Goal: Task Accomplishment & Management: Complete application form

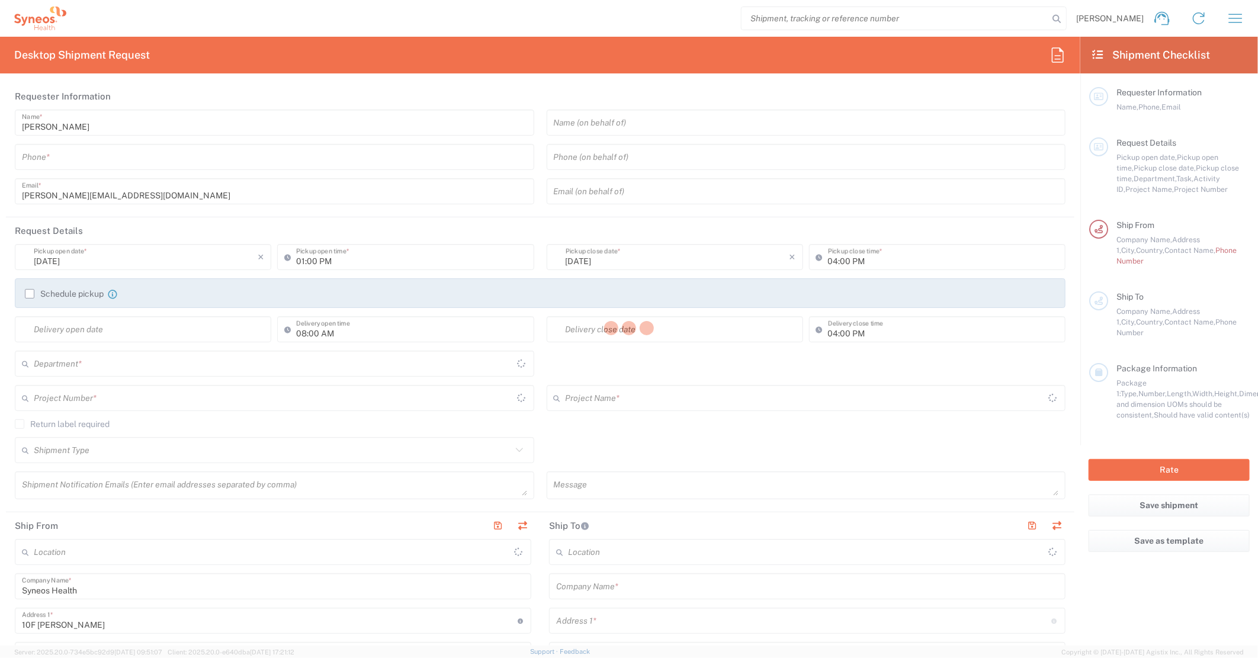
type input "8350"
type input "[GEOGRAPHIC_DATA]"
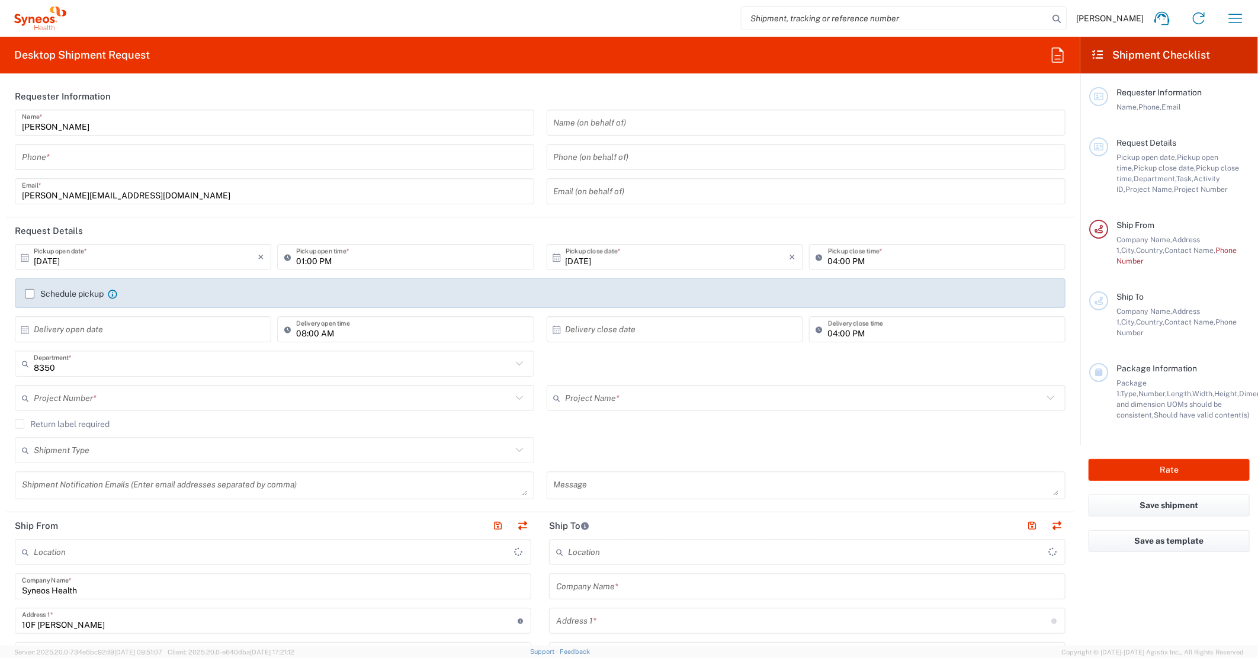
type input "Syneos Health Japan K.K. (Osaka Office)"
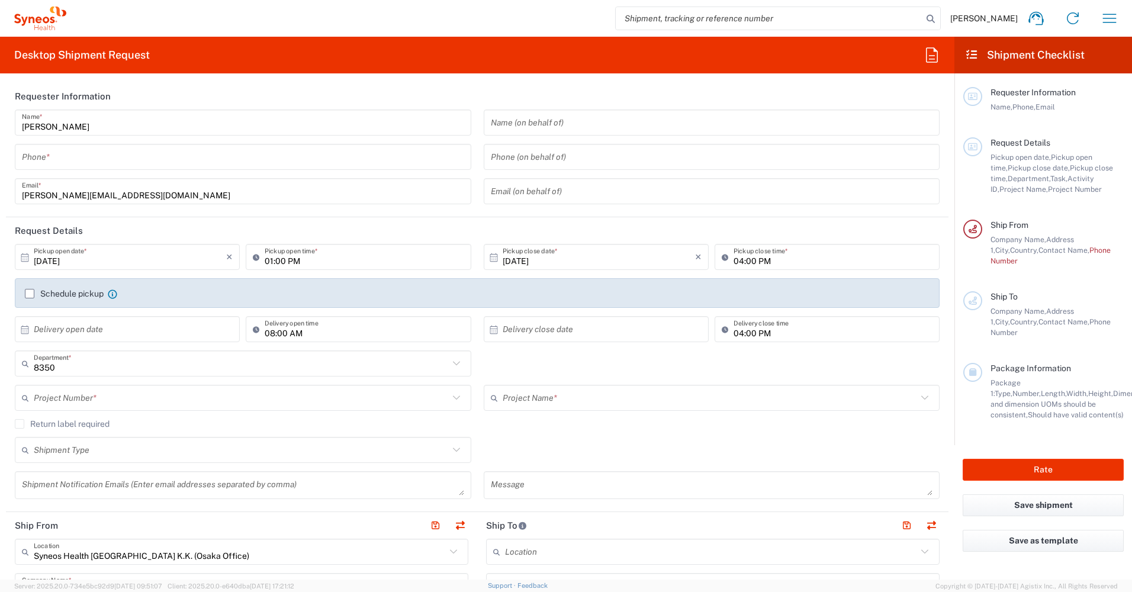
click at [396, 83] on header "Requester Information" at bounding box center [477, 96] width 943 height 27
click at [227, 257] on icon "×" at bounding box center [229, 257] width 7 height 19
click at [451, 261] on input "01:00 PM" at bounding box center [364, 257] width 199 height 21
type input ":00 PM"
click at [442, 231] on header "Request Details" at bounding box center [477, 230] width 943 height 27
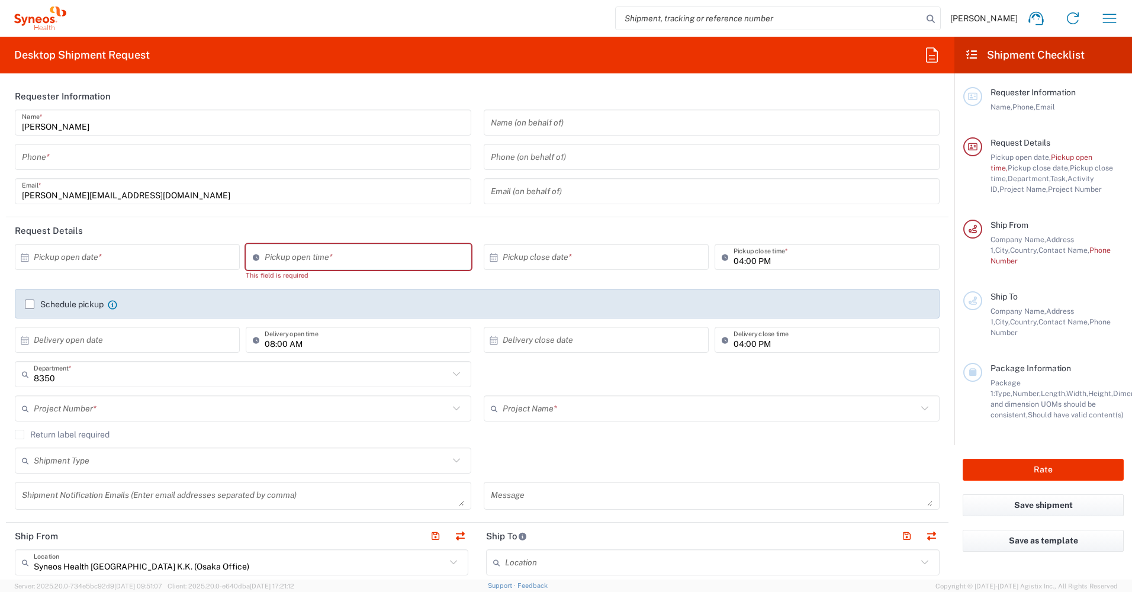
click at [779, 257] on input "04:00 PM" at bounding box center [833, 257] width 199 height 21
type input ":00 PM"
click at [793, 372] on div "8350 Department * 8350 3000 3100 3109 3110 3111 3112 3125 3130 3135 3136 3150 3…" at bounding box center [477, 378] width 937 height 34
click at [793, 343] on input "04:00 PM" at bounding box center [833, 340] width 199 height 21
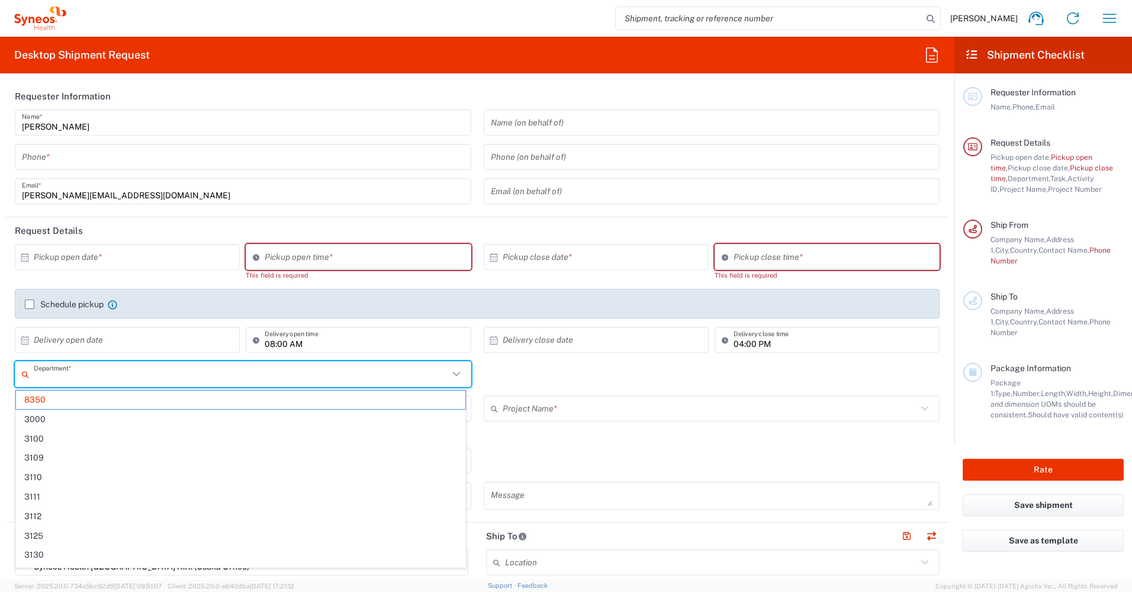
click at [76, 369] on input "text" at bounding box center [241, 374] width 415 height 21
click at [149, 380] on input "text" at bounding box center [241, 374] width 415 height 21
click at [224, 352] on div "× Delivery open date" at bounding box center [127, 340] width 225 height 26
type input "8350"
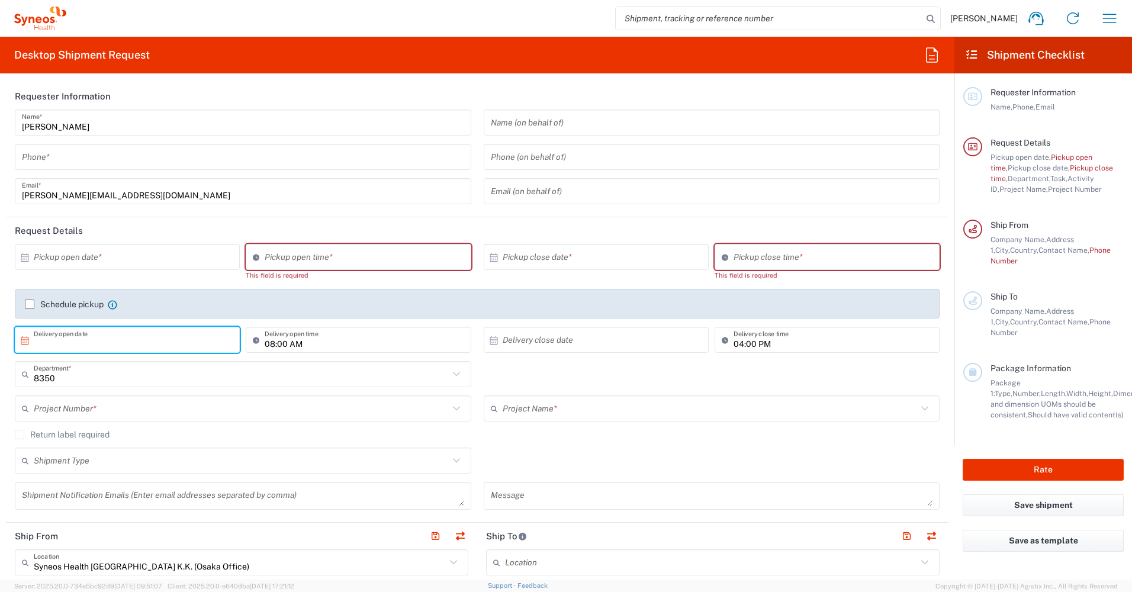
click at [109, 385] on div "8350 Department *" at bounding box center [243, 374] width 457 height 26
click at [107, 380] on input "8350" at bounding box center [241, 374] width 415 height 21
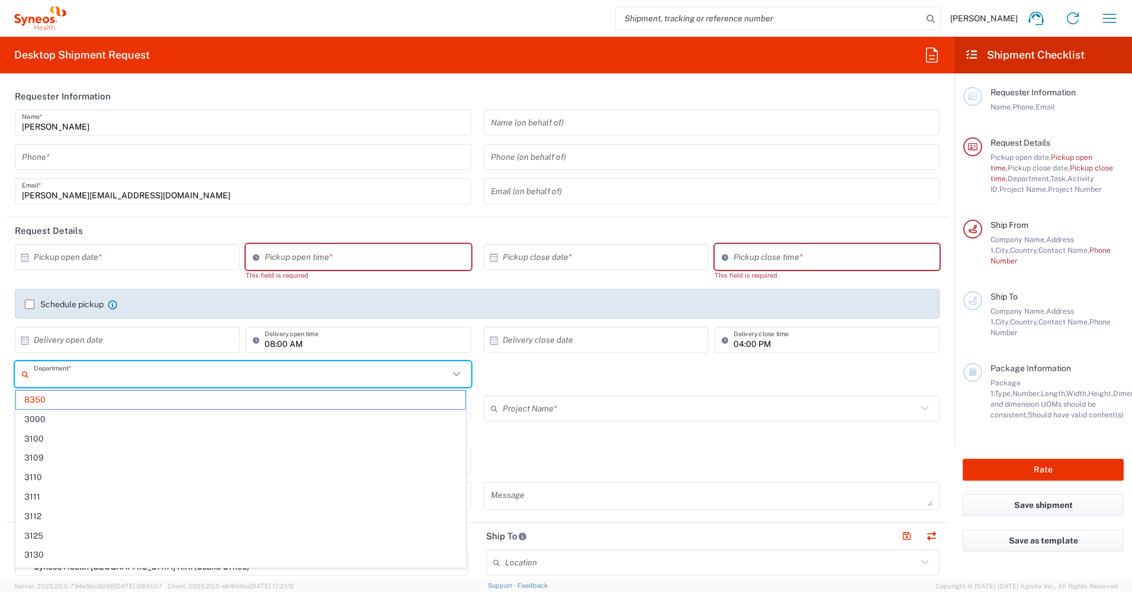
click at [92, 379] on input "text" at bounding box center [241, 374] width 415 height 21
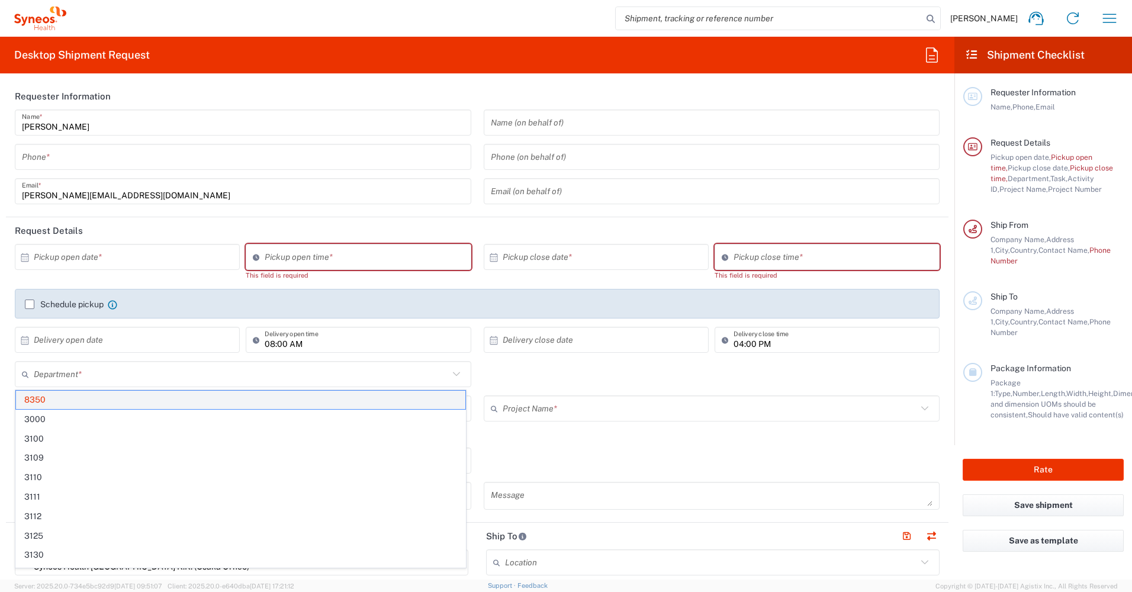
click at [71, 398] on span "8350" at bounding box center [240, 400] width 449 height 18
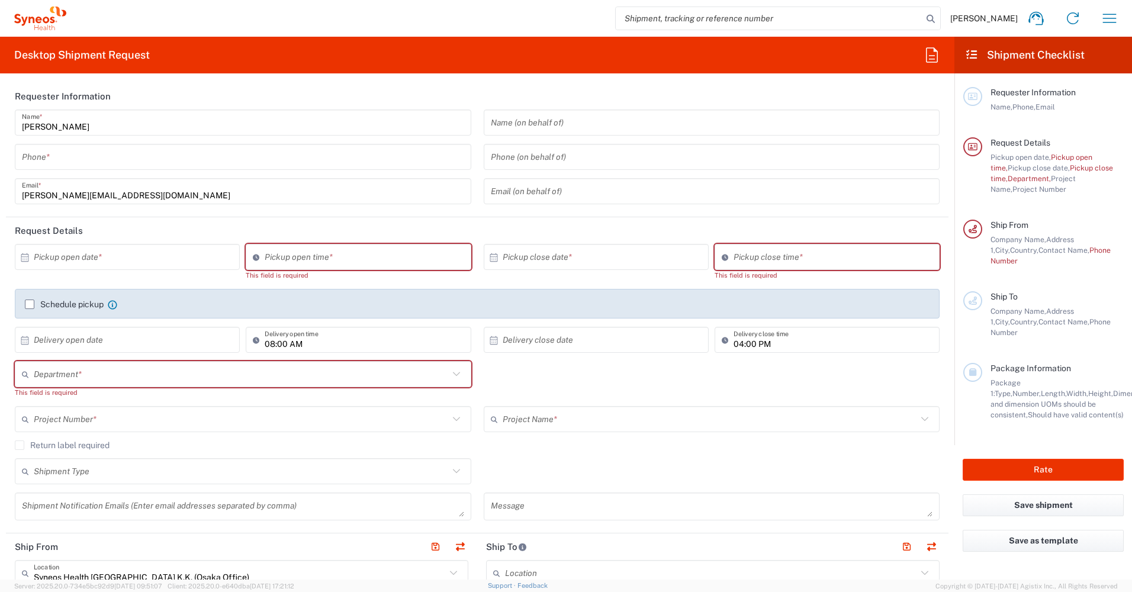
click at [71, 399] on div "Department * 8350 3000 3100 3109 3110 3111 3112 3125 3130 3135 3136 3150 3155 3…" at bounding box center [243, 383] width 469 height 45
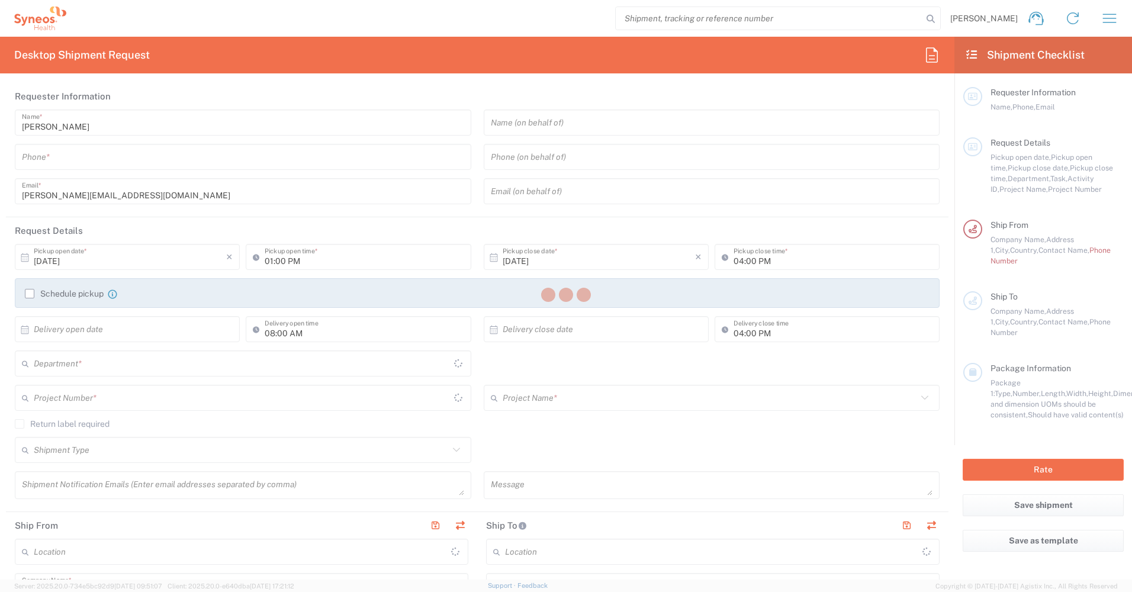
type input "8350"
type input "Japan"
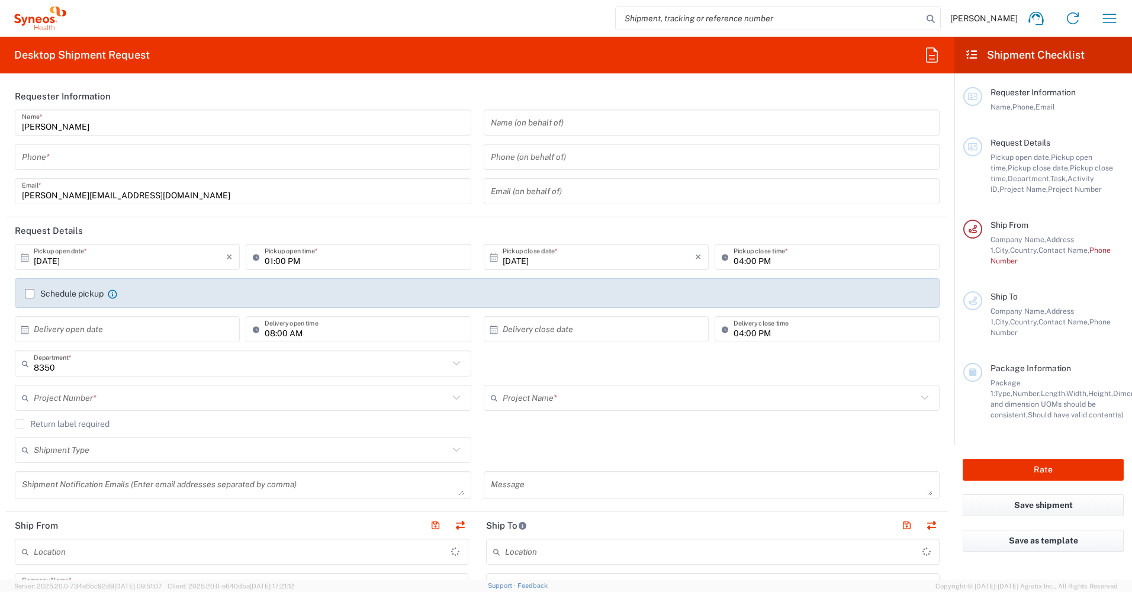
type input "Syneos Health Japan K.K. (Osaka Office)"
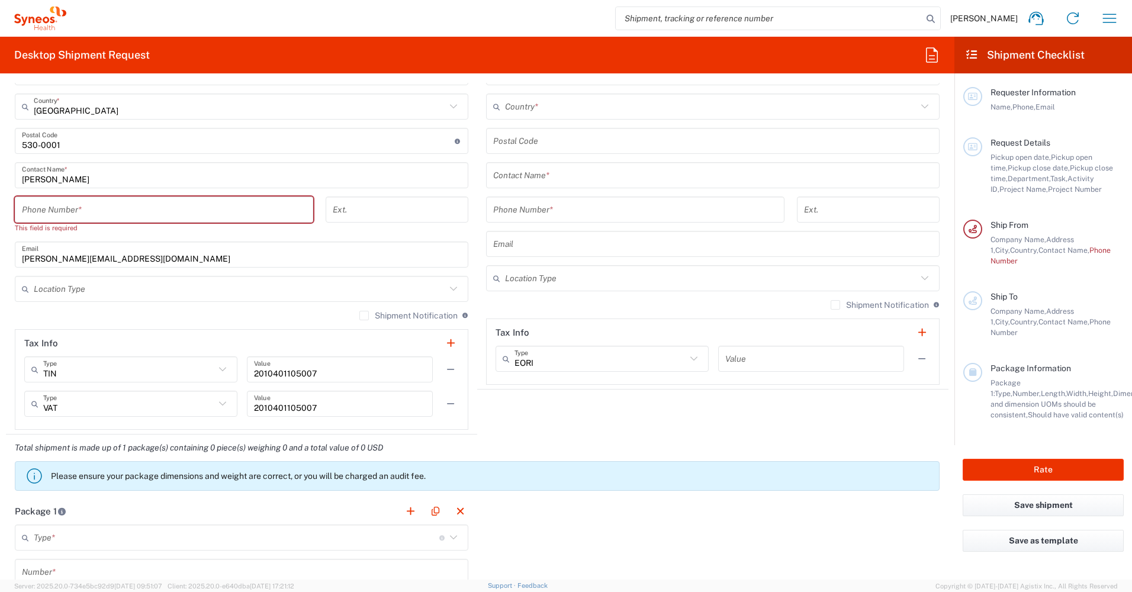
scroll to position [414, 0]
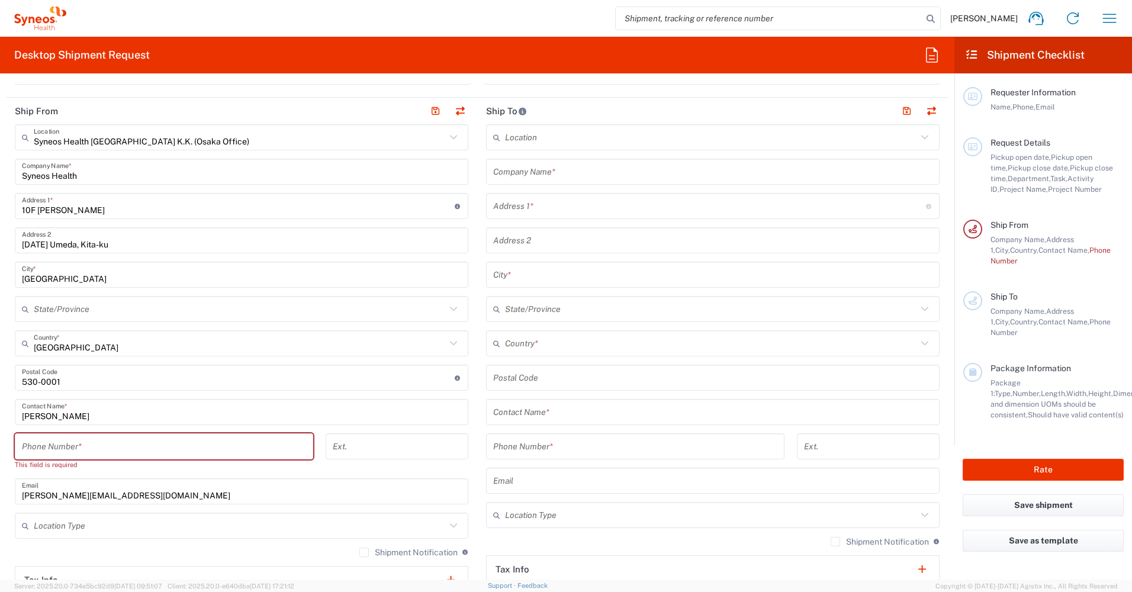
click at [136, 451] on input "tel" at bounding box center [164, 446] width 284 height 21
click at [448, 134] on icon at bounding box center [453, 137] width 15 height 15
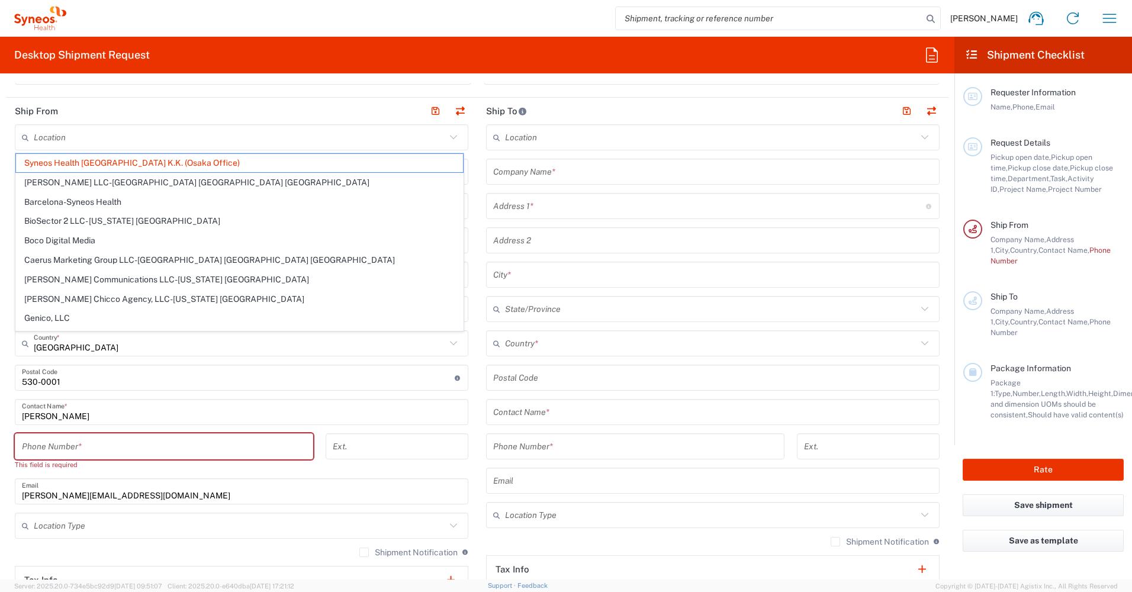
click at [198, 113] on header "Ship From" at bounding box center [241, 111] width 471 height 27
type input "Syneos Health Japan K.K. (Osaka Office)"
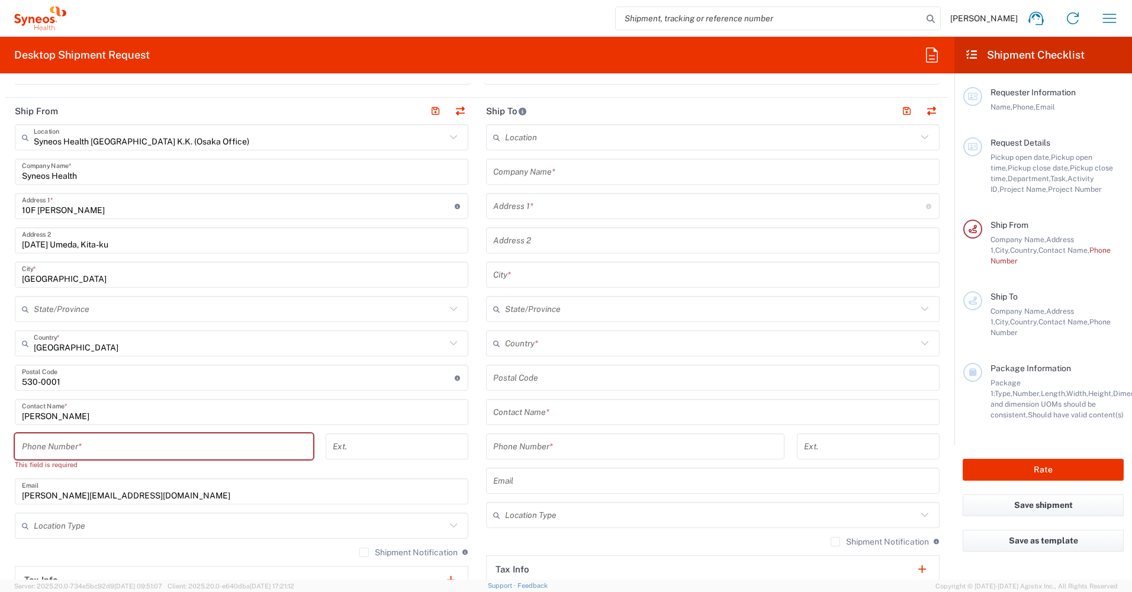
click at [449, 140] on icon at bounding box center [453, 137] width 15 height 15
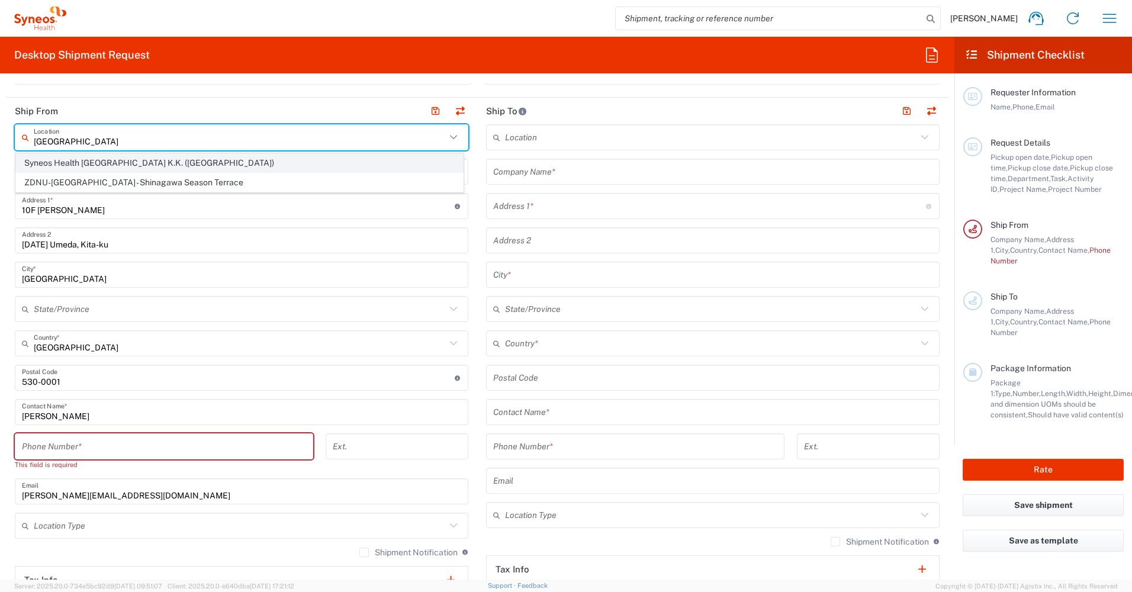
click at [104, 164] on span "Syneos Health Japan K.K. (Tokyo)" at bounding box center [239, 163] width 447 height 18
type input "Syneos Health Japan K.K. (Tokyo)"
type input "Syneos Health Japan K.K."
type input "12F JP Tower"
type input "2-7-2 Marunouchi, Chiyoda-ku"
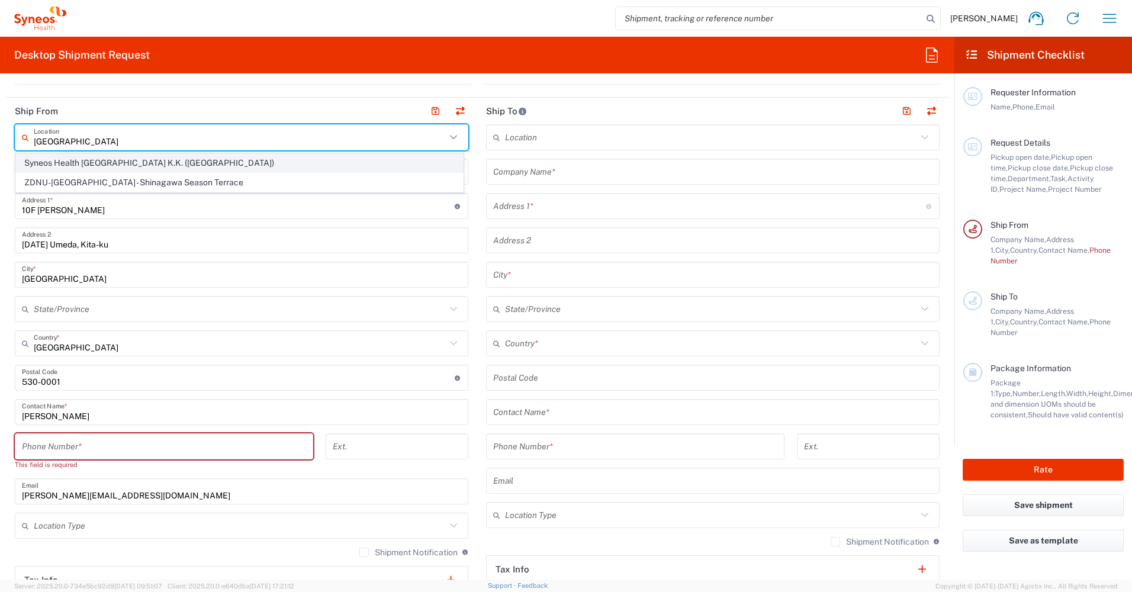
type input "Tokyo"
type input "100-7012"
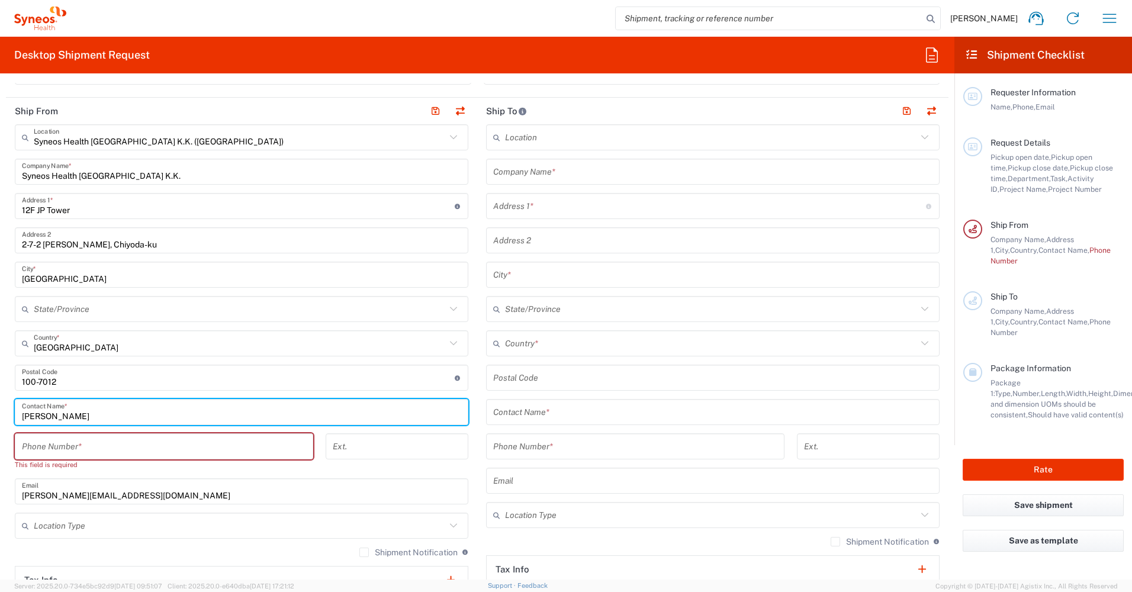
click at [102, 419] on input "Sakiko Kawanishi" at bounding box center [241, 412] width 439 height 21
type input "S"
type input "a"
click at [127, 446] on input "tel" at bounding box center [164, 446] width 284 height 21
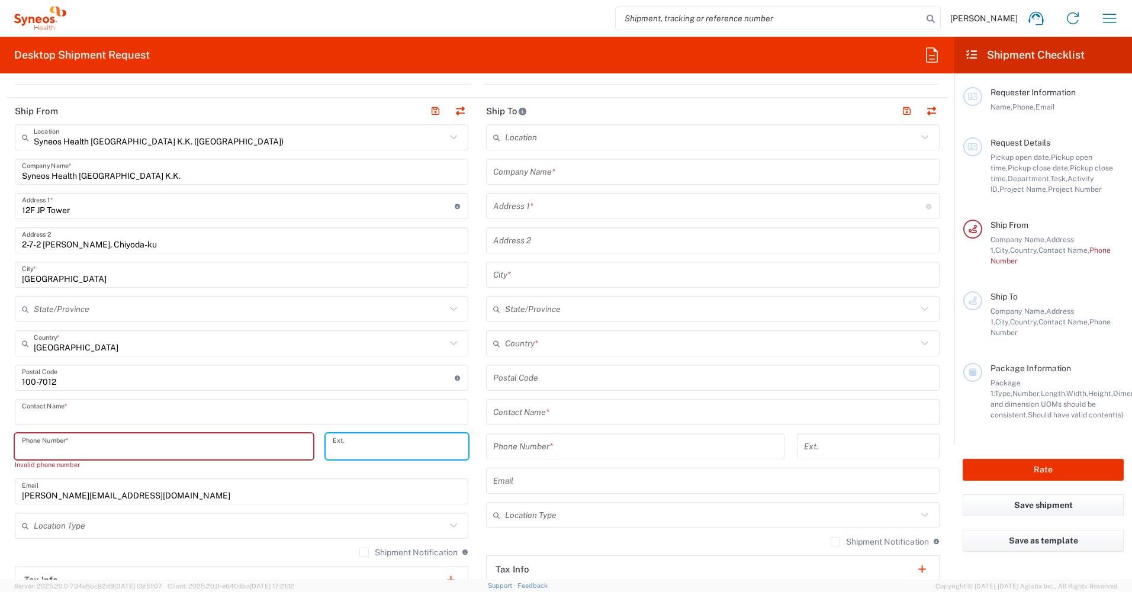
click at [377, 445] on input "tel" at bounding box center [397, 446] width 128 height 21
click at [267, 448] on input "tel" at bounding box center [164, 446] width 284 height 21
type input "0"
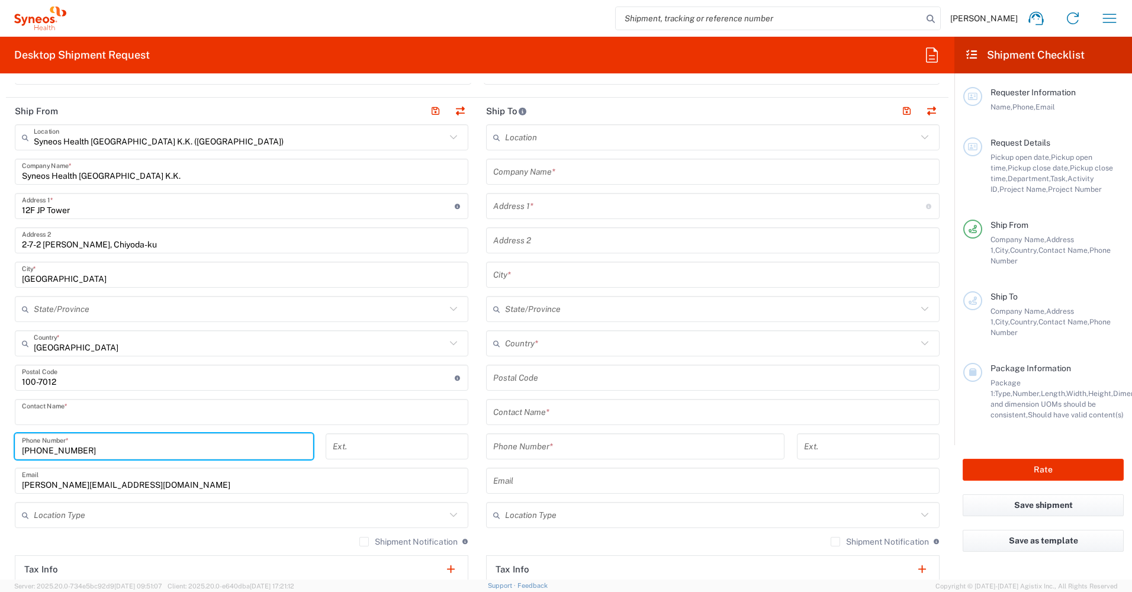
type input "+81 80 1234 5678"
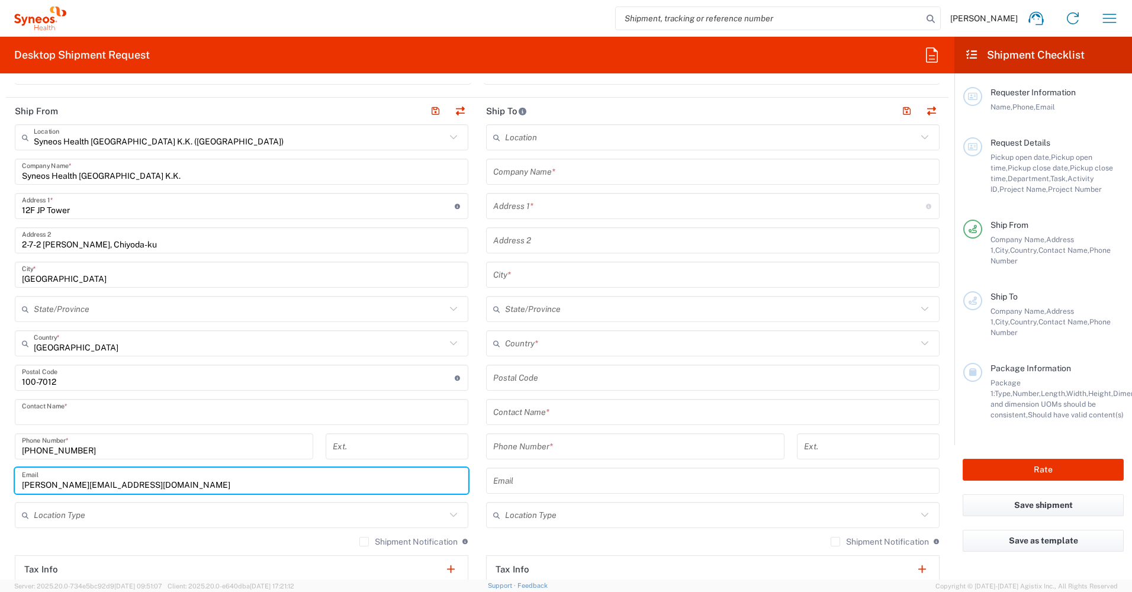
click at [268, 485] on input "sakiko.kawanishi@syneoshealth.com" at bounding box center [241, 481] width 439 height 21
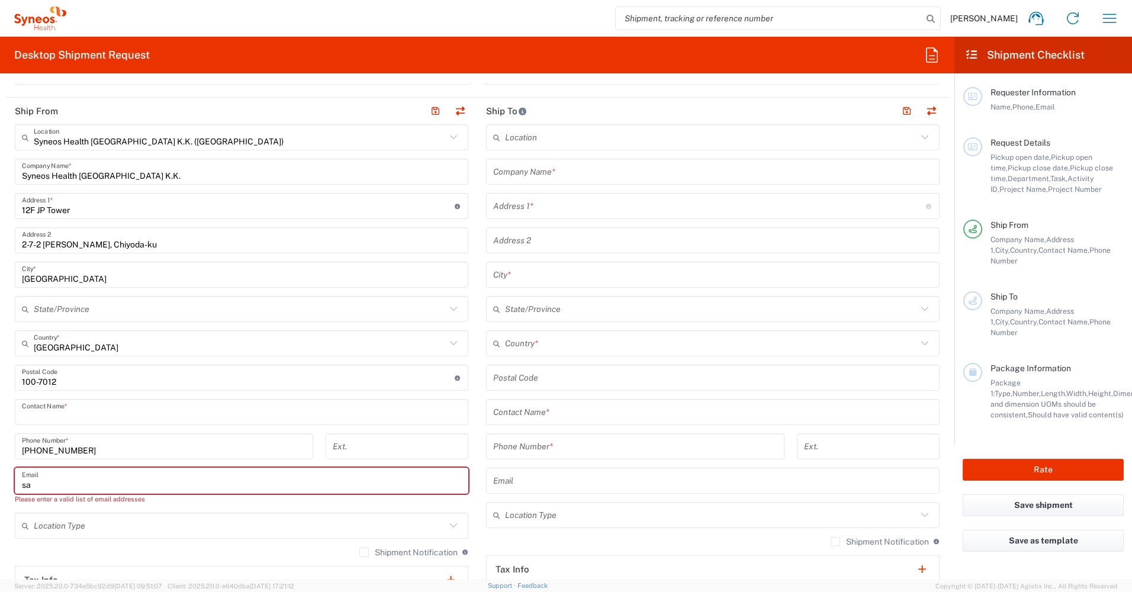
type input "s"
click at [212, 481] on input "text" at bounding box center [241, 481] width 439 height 21
click at [127, 484] on input "text" at bounding box center [241, 481] width 439 height 21
click at [667, 482] on input "text" at bounding box center [712, 481] width 439 height 21
click at [471, 446] on main "Syneos Health Japan K.K. (Tokyo) Location Syneos Health Japan K.K. (Tokyo) Addi…" at bounding box center [241, 395] width 471 height 542
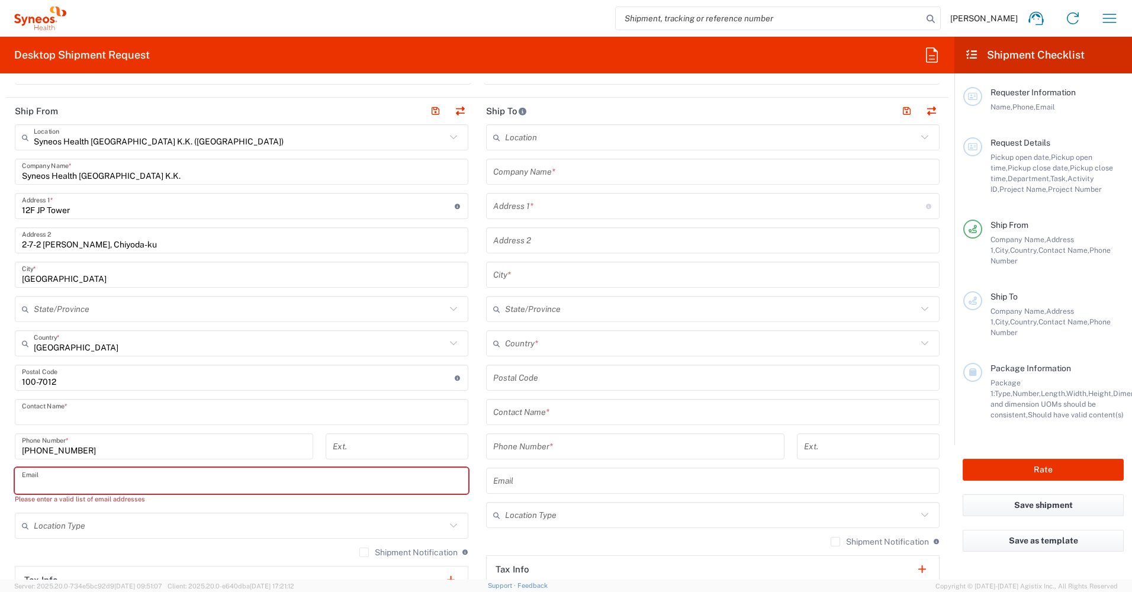
click at [195, 115] on header "Ship From" at bounding box center [241, 111] width 471 height 27
click at [72, 450] on input "+81 80 1234 5678" at bounding box center [164, 446] width 284 height 21
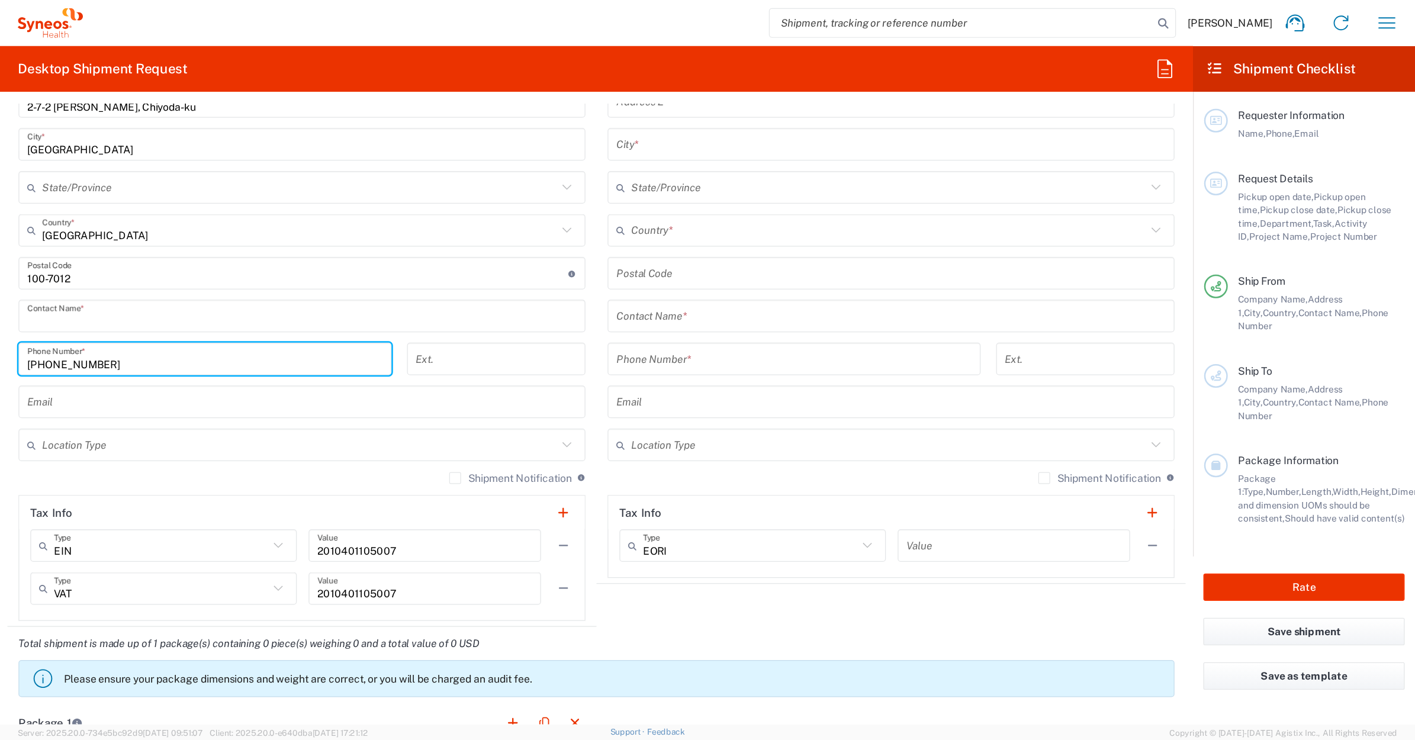
scroll to position [569, 0]
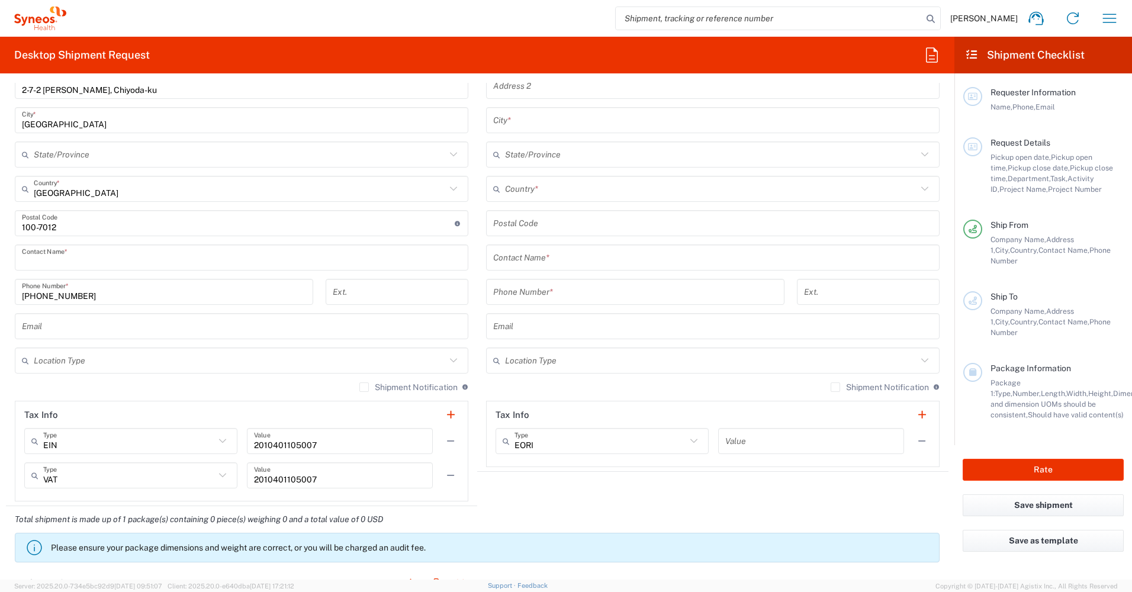
click at [565, 22] on div "Sakiko Kawanishi Home Shipment estimator Shipment tracking Desktop shipment req…" at bounding box center [597, 18] width 1062 height 28
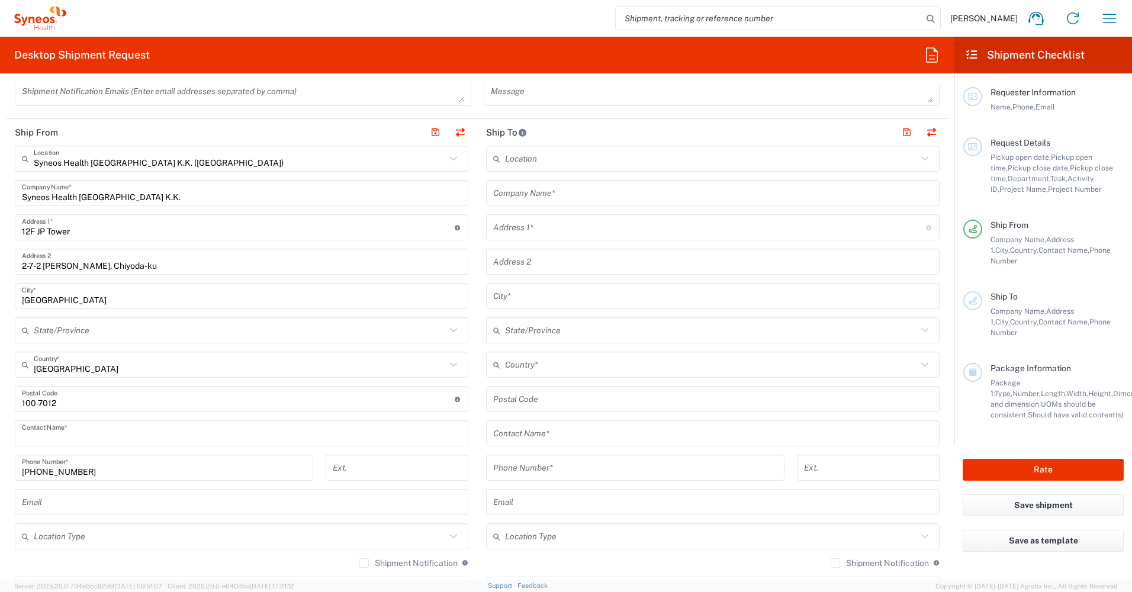
scroll to position [391, 0]
